Goal: Download file/media

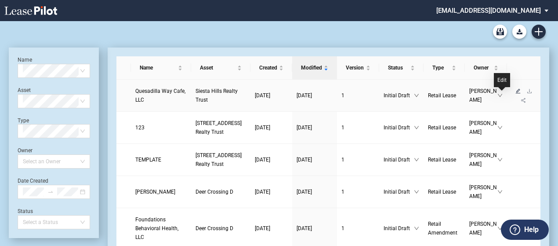
click at [516, 93] on icon "edit" at bounding box center [518, 90] width 5 height 5
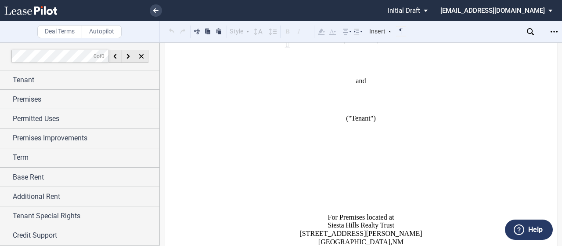
scroll to position [220, 0]
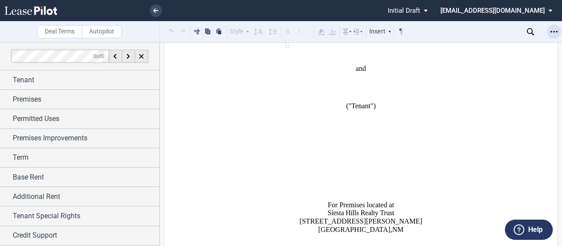
click at [551, 28] on div "Open Lease options menu" at bounding box center [555, 32] width 14 height 14
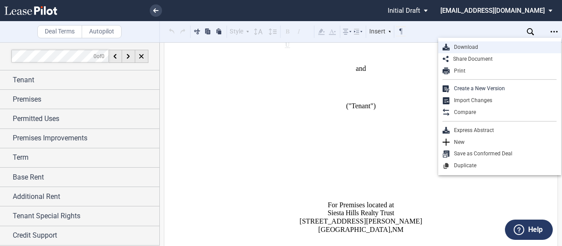
click at [472, 47] on div "Download" at bounding box center [503, 47] width 107 height 7
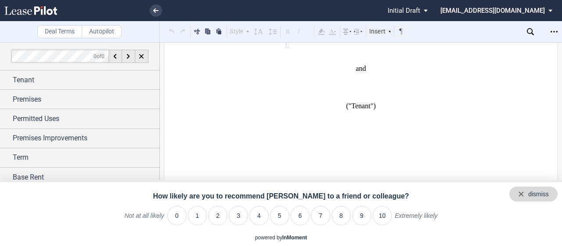
click at [549, 196] on div "dismiss" at bounding box center [539, 194] width 21 height 9
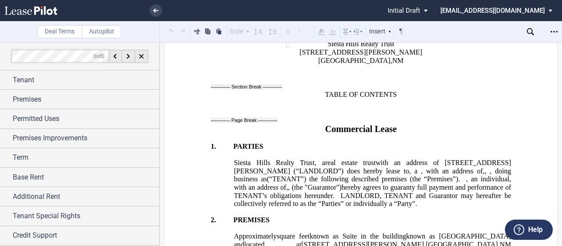
scroll to position [396, 0]
